Goal: Task Accomplishment & Management: Complete application form

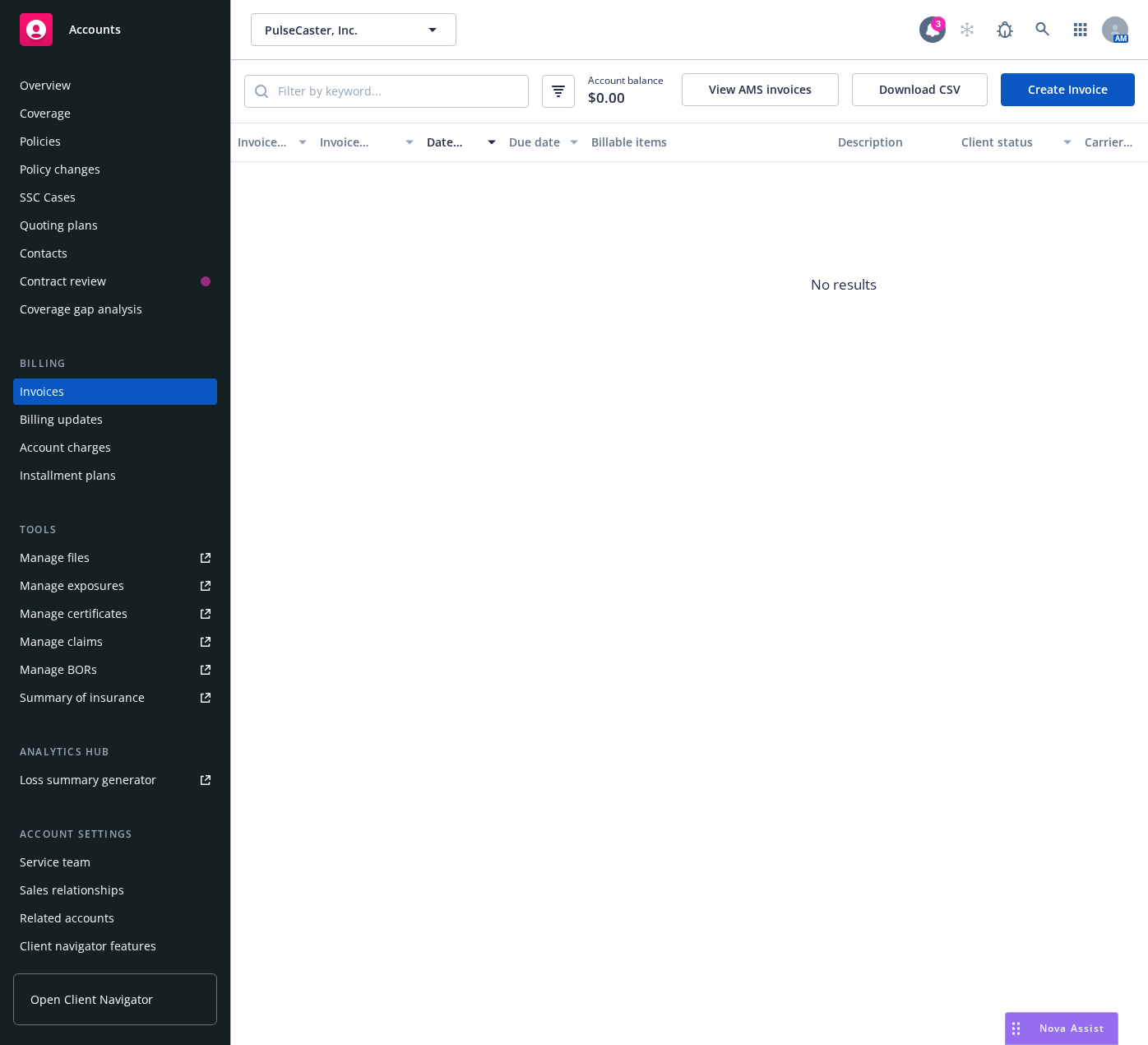
click at [1058, 91] on link "Create Invoice" at bounding box center [1067, 90] width 134 height 33
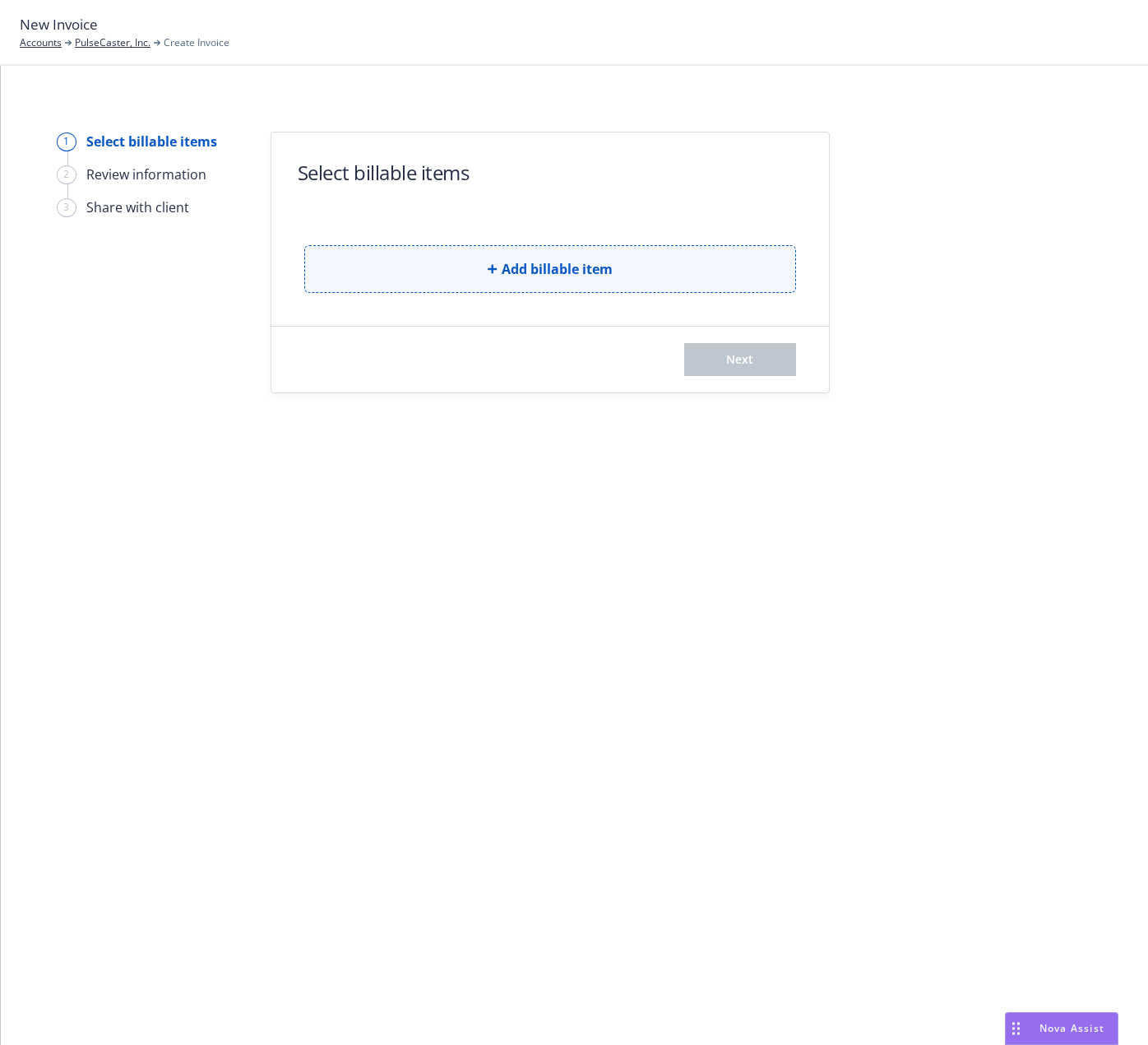
click at [458, 284] on button "Add billable item" at bounding box center [550, 269] width 492 height 48
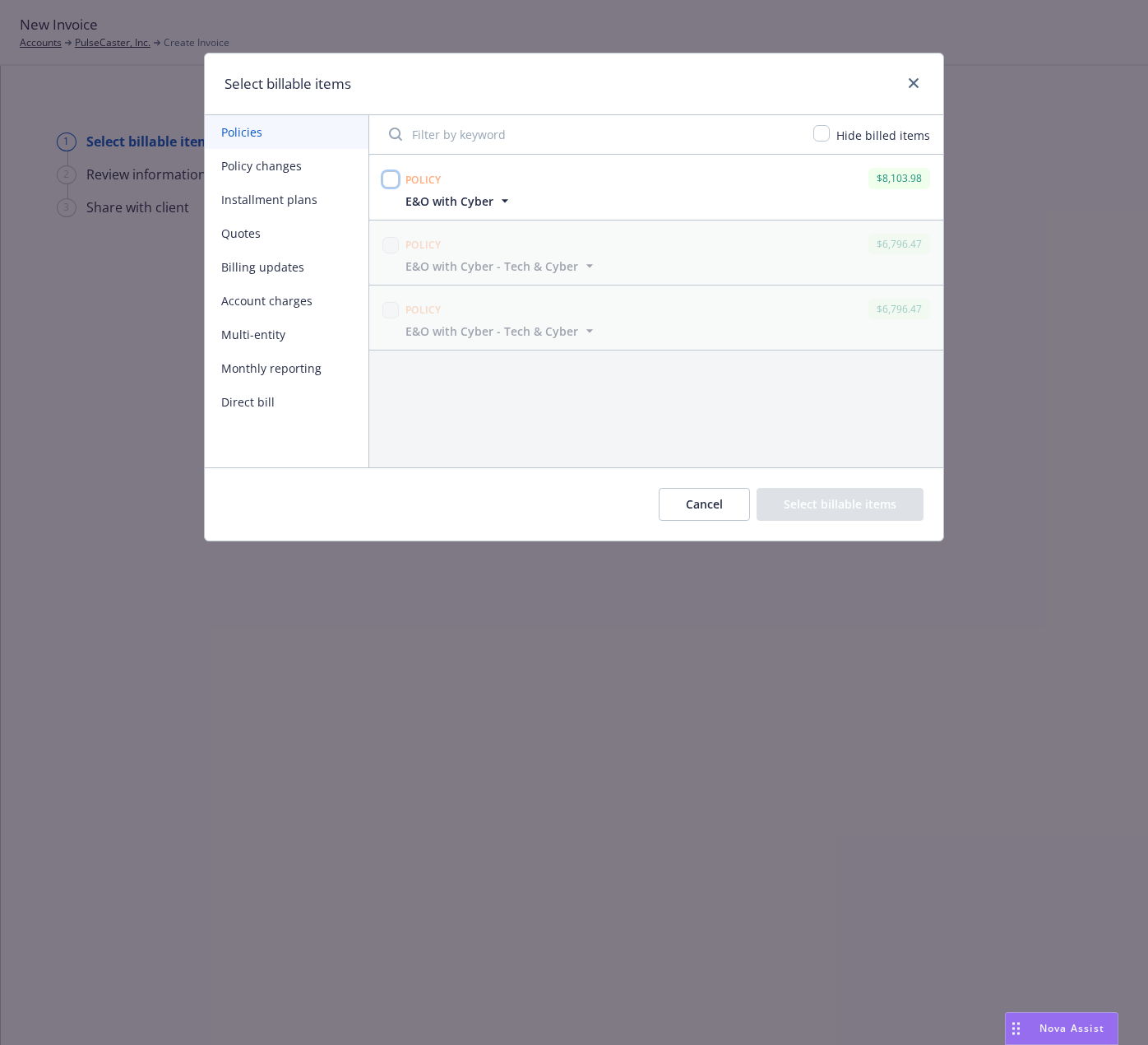
click at [393, 175] on input "checkbox" at bounding box center [390, 179] width 16 height 16
checkbox input "true"
click at [790, 500] on button "Select billable items" at bounding box center [840, 504] width 167 height 33
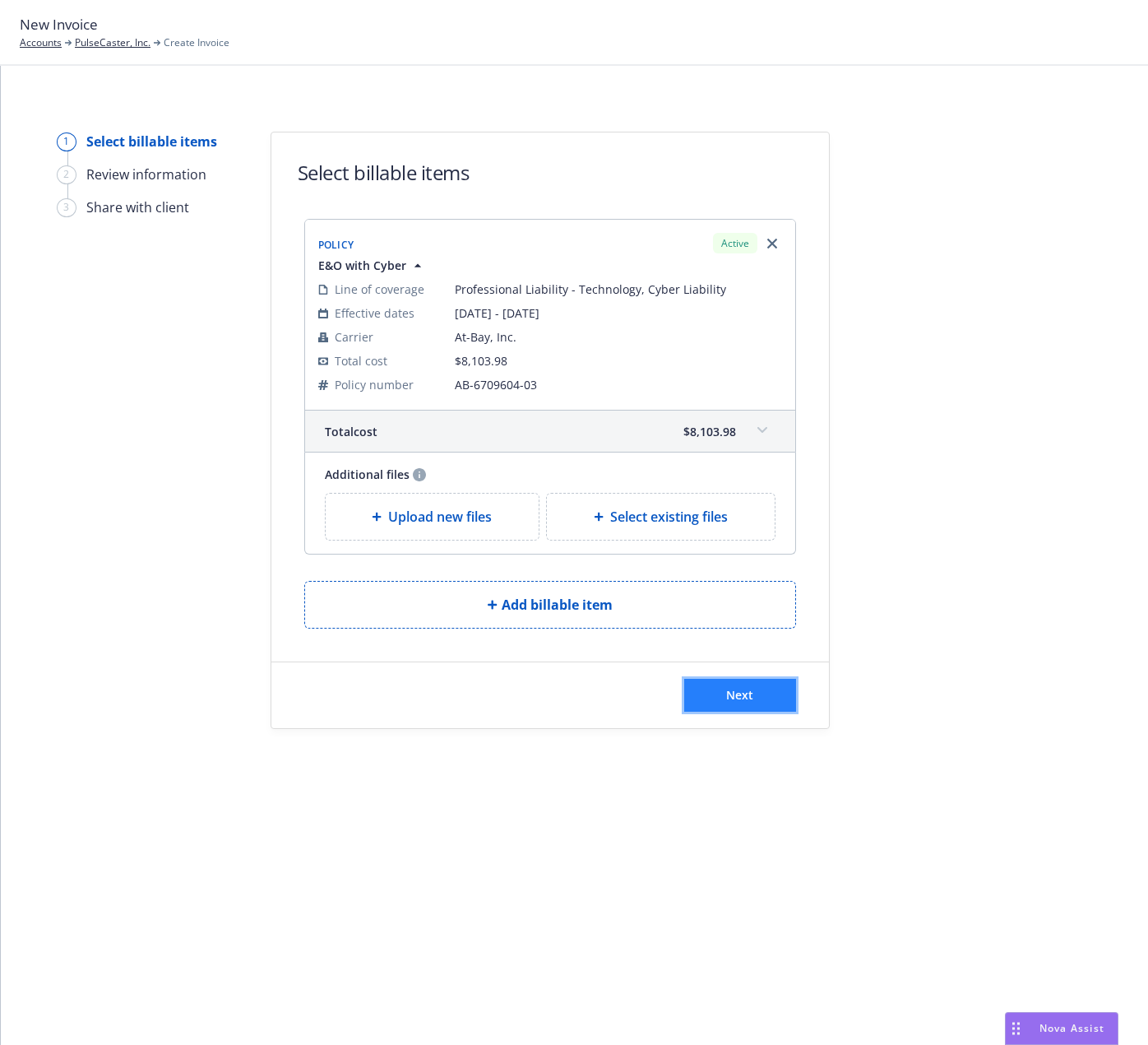
click at [736, 691] on span "Next" at bounding box center [740, 694] width 27 height 15
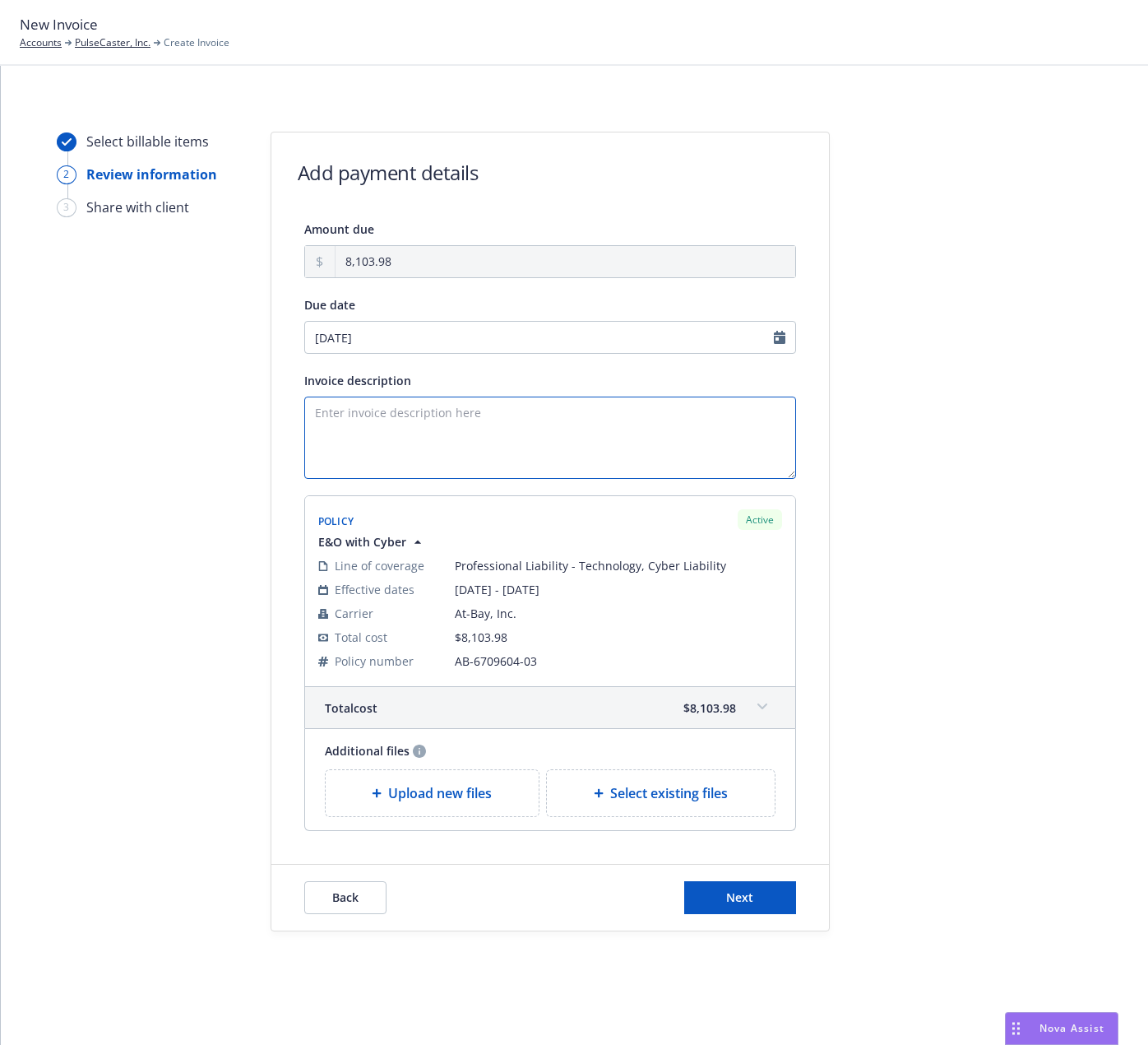
click at [333, 403] on textarea "Invoice description" at bounding box center [550, 437] width 492 height 82
select select "August"
select select "2025"
click at [432, 334] on input "[DATE]" at bounding box center [550, 337] width 492 height 33
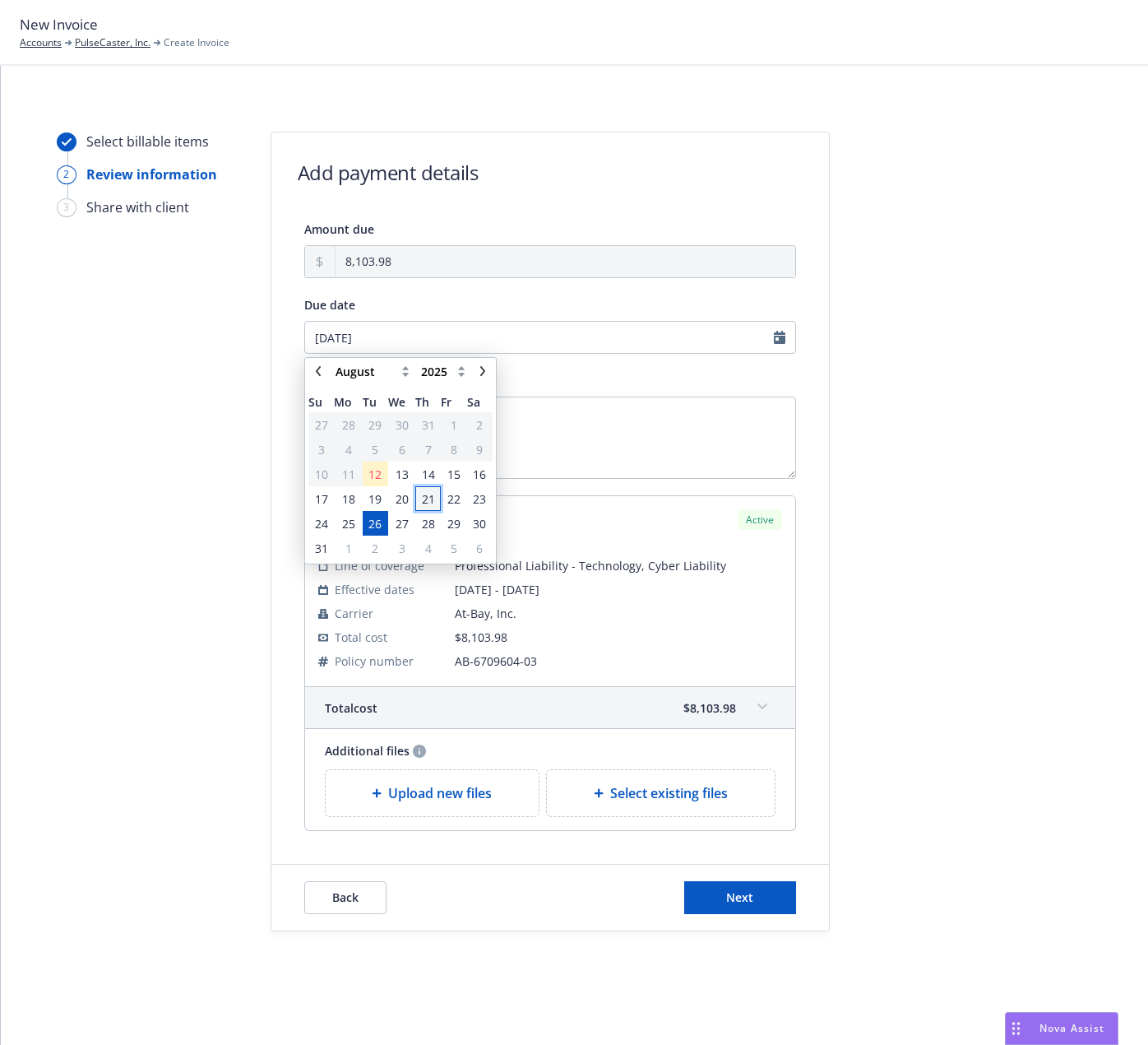
click at [422, 494] on span "21" at bounding box center [429, 499] width 13 height 17
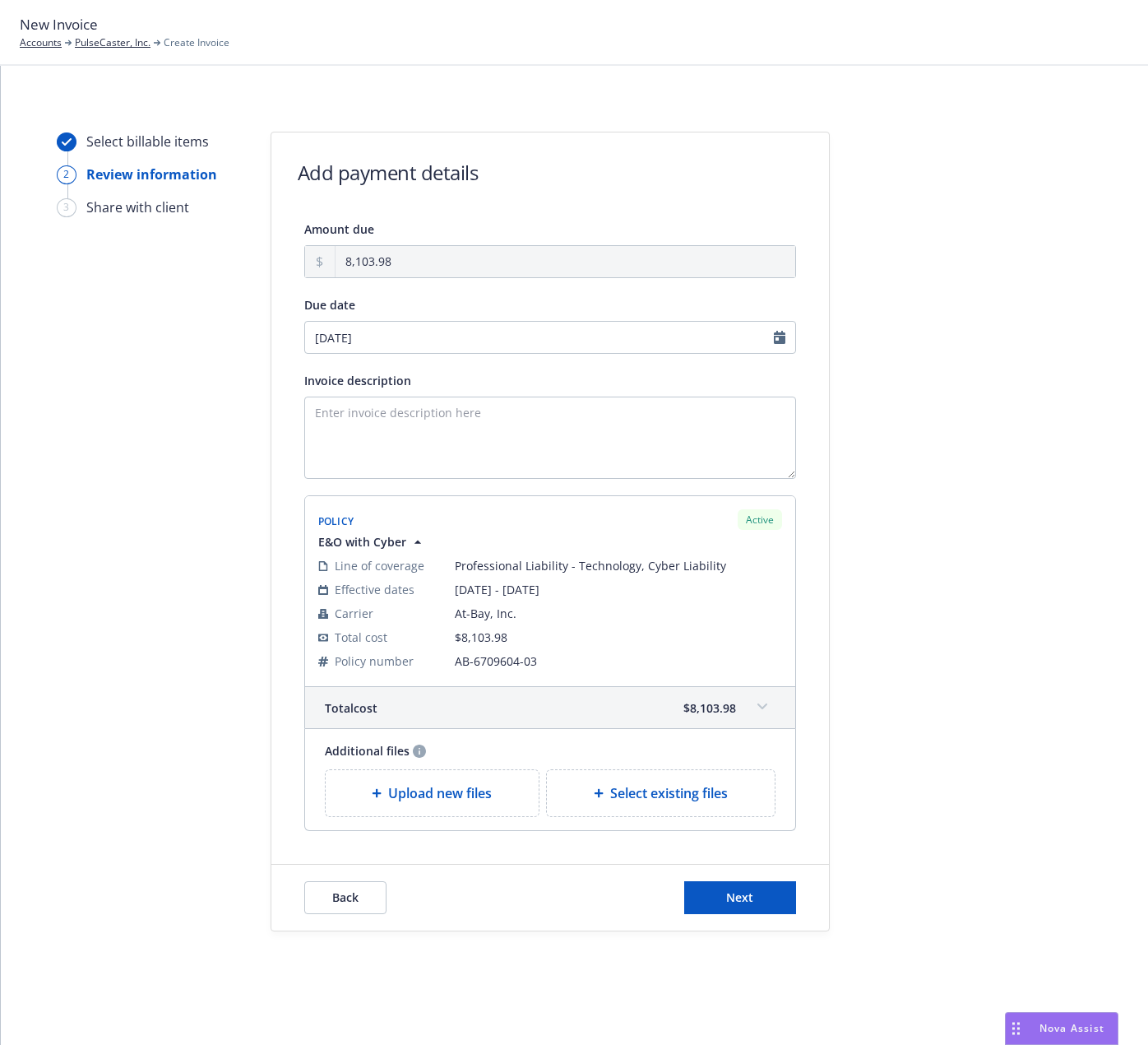
type input "[DATE]"
click at [420, 443] on textarea "Invoice description" at bounding box center [550, 437] width 492 height 82
type textarea "[DATE]-[DATE] Errors and Omissions with Cyber Renewal"
click at [733, 902] on span "Next" at bounding box center [740, 897] width 27 height 15
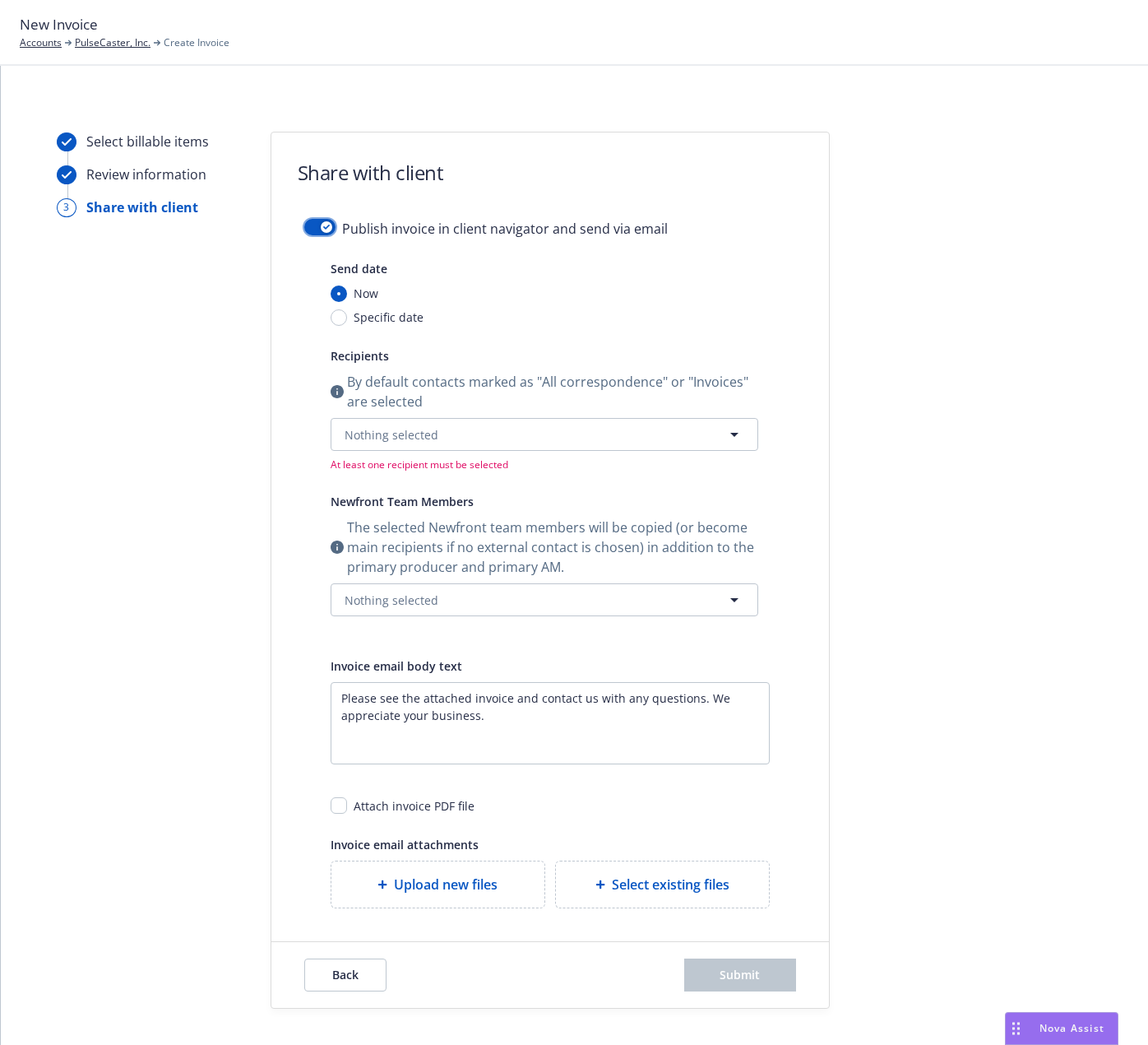
click at [321, 222] on div "button" at bounding box center [326, 227] width 12 height 12
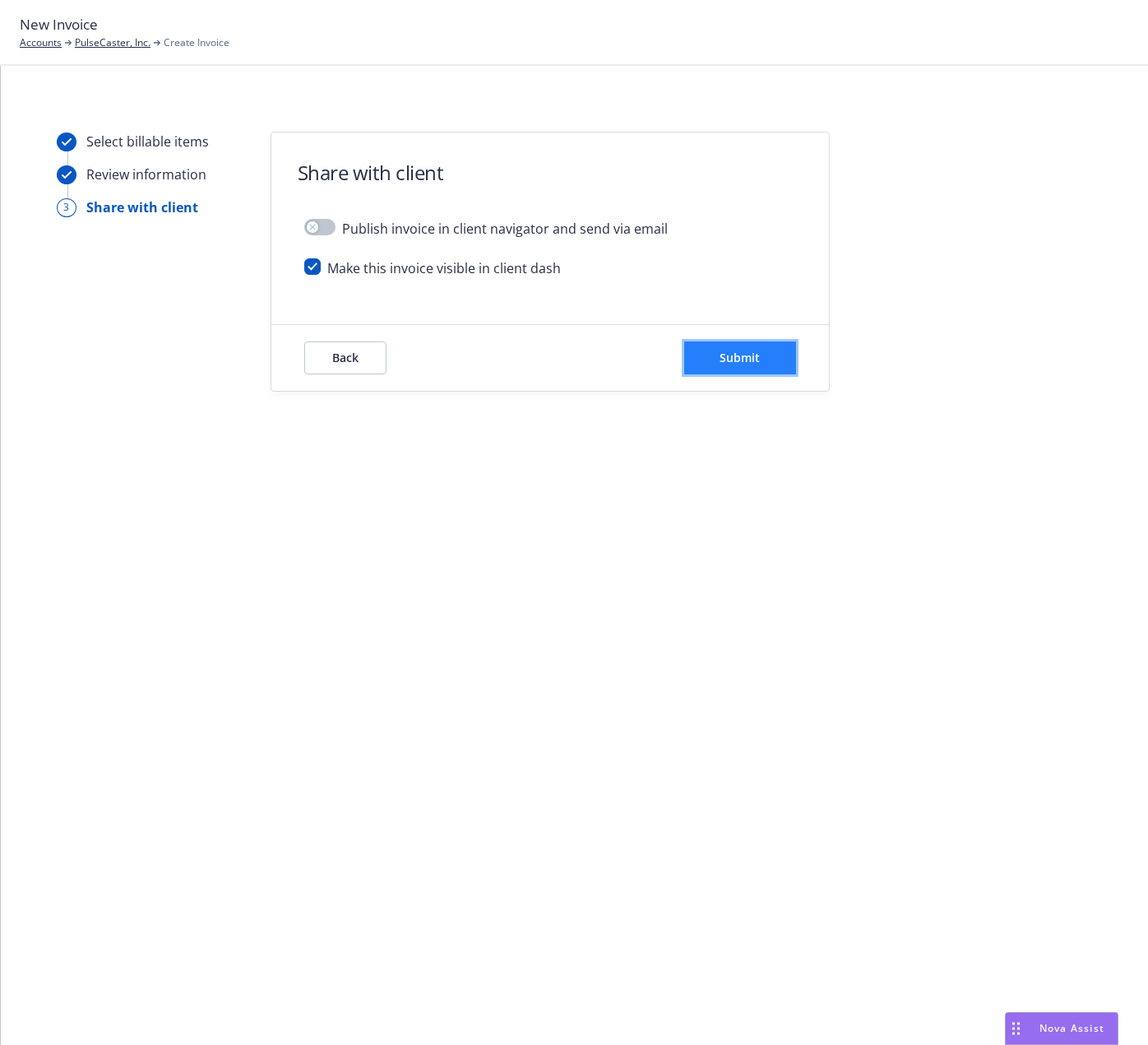
click at [769, 363] on button "Submit" at bounding box center [740, 357] width 112 height 33
